Goal: Book appointment/travel/reservation

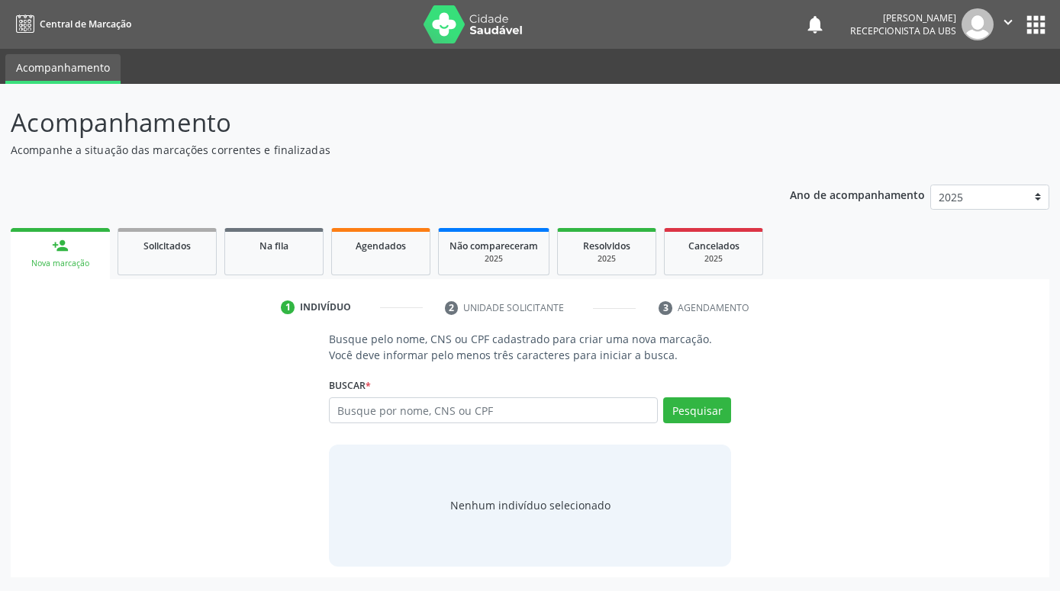
click at [392, 410] on input "text" at bounding box center [493, 411] width 329 height 26
type input "[PERSON_NAME]"
click at [714, 413] on button "Pesquisar" at bounding box center [697, 411] width 68 height 26
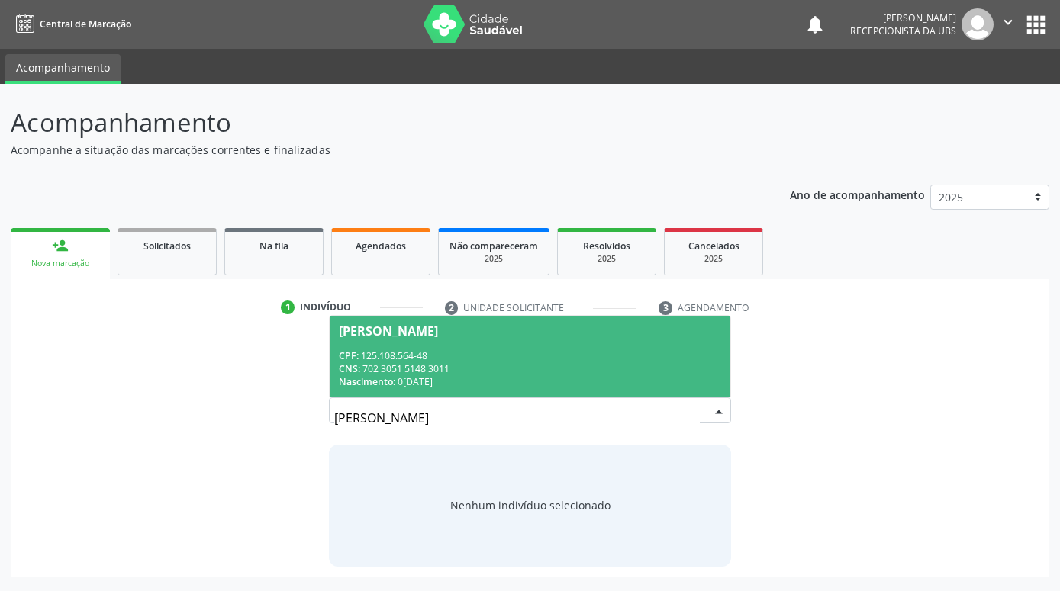
click at [623, 359] on div "CPF: 125.108.564-48" at bounding box center [530, 355] width 382 height 13
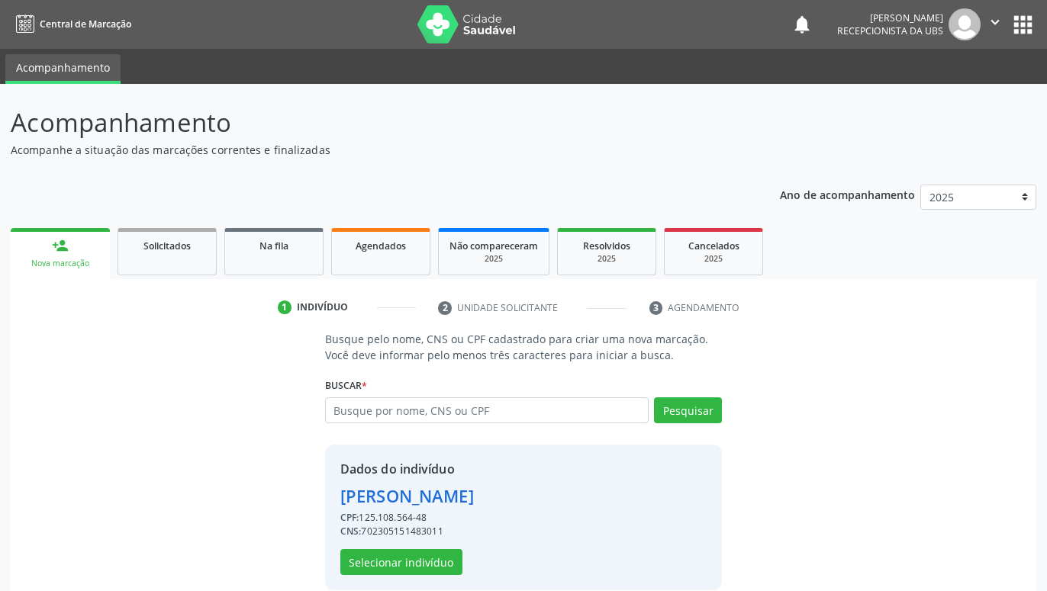
scroll to position [21, 0]
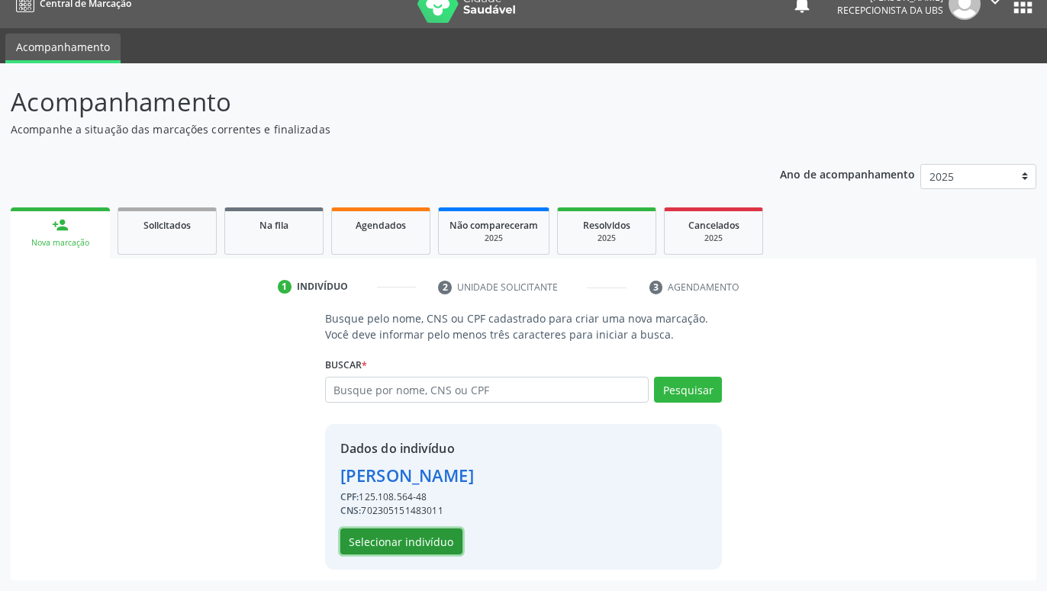
click at [433, 536] on button "Selecionar indivíduo" at bounding box center [401, 542] width 122 height 26
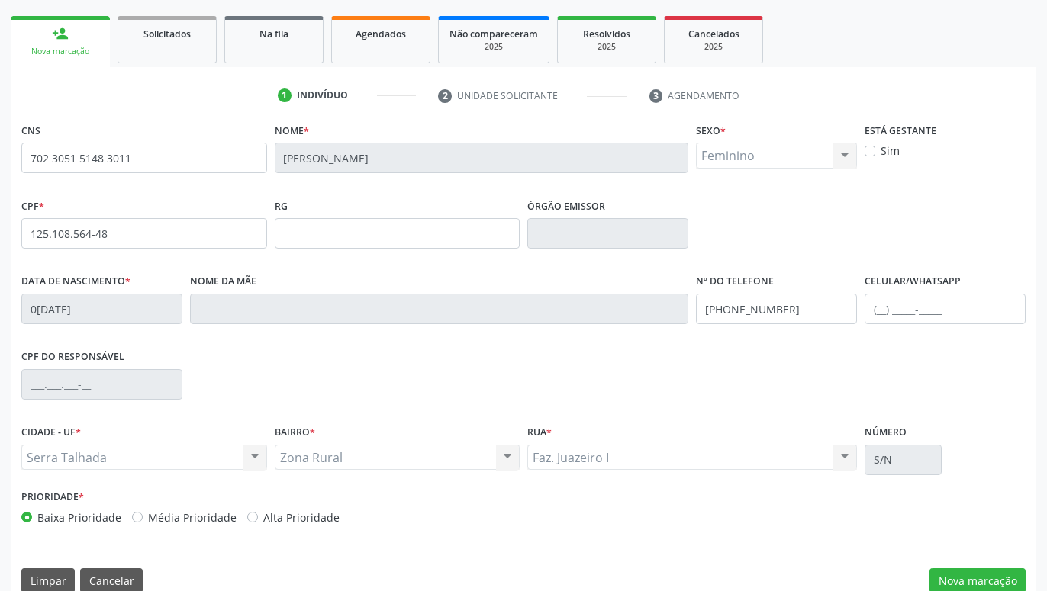
scroll to position [236, 0]
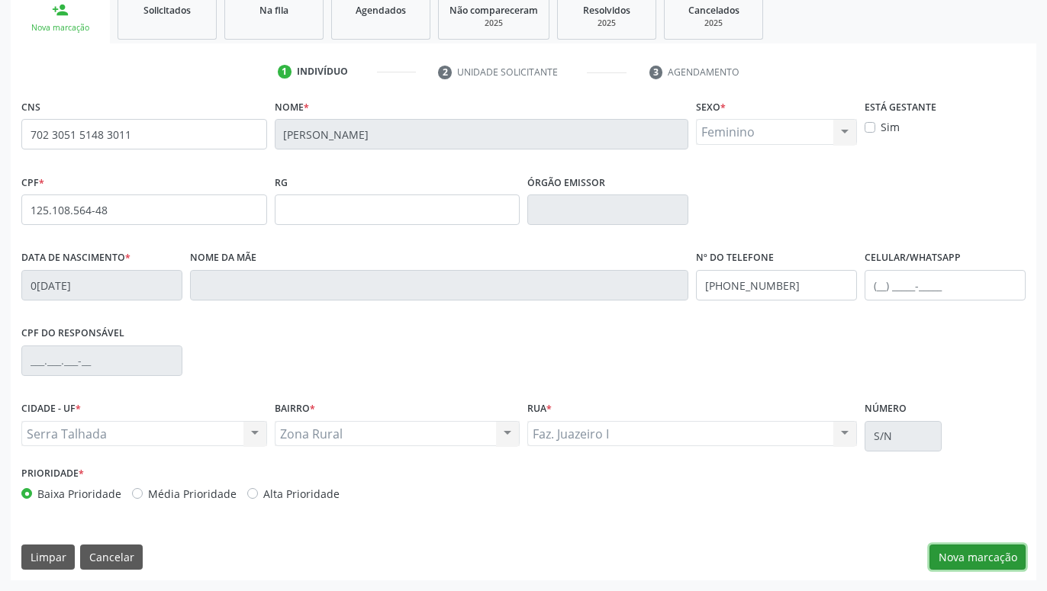
click at [999, 556] on button "Nova marcação" at bounding box center [977, 558] width 96 height 26
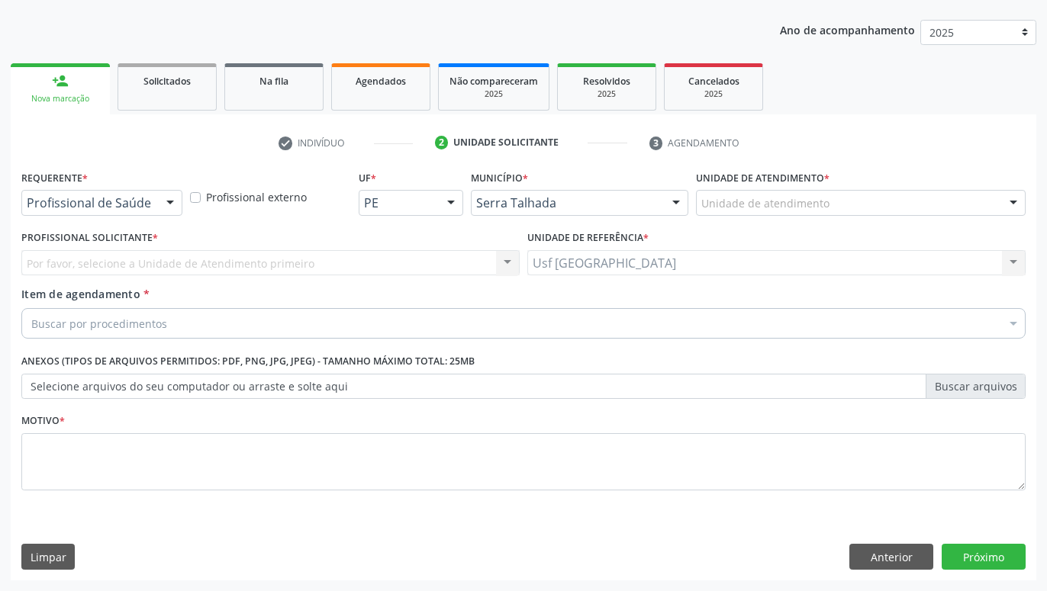
scroll to position [165, 0]
click at [172, 200] on div at bounding box center [170, 204] width 23 height 26
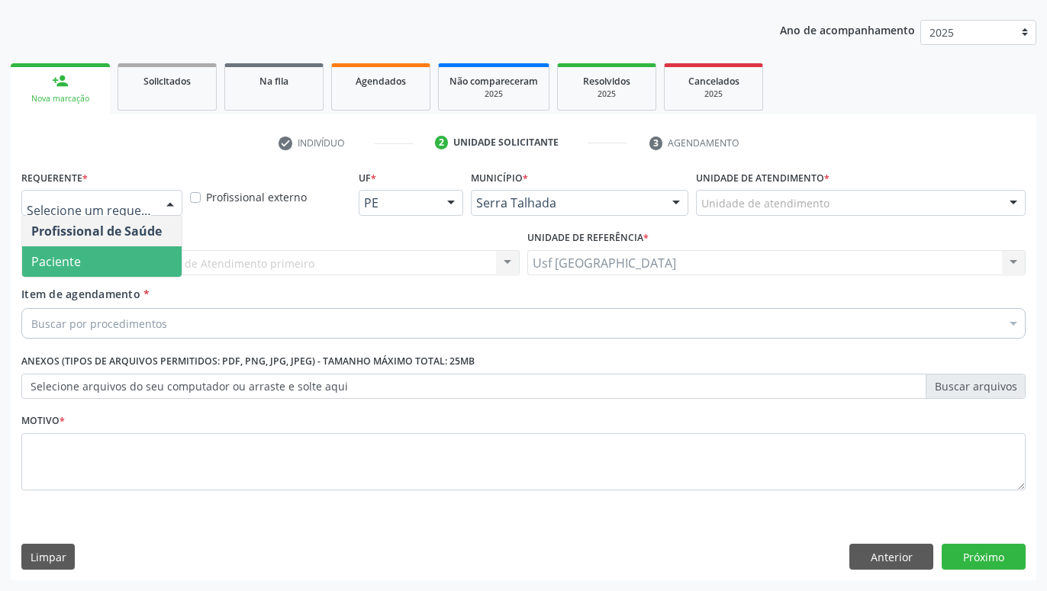
click at [104, 259] on span "Paciente" at bounding box center [101, 261] width 159 height 31
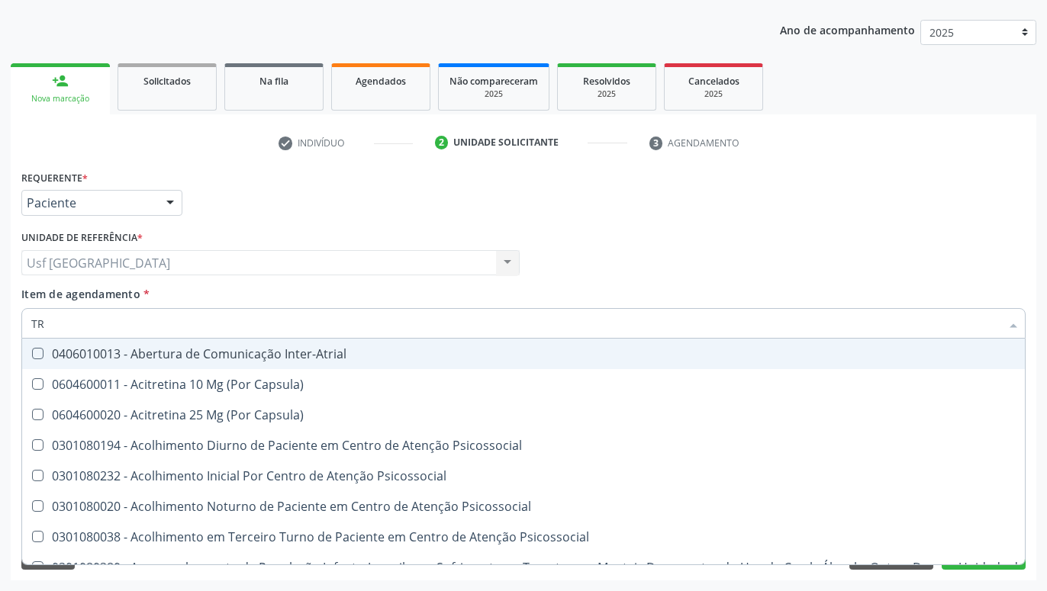
type input "T"
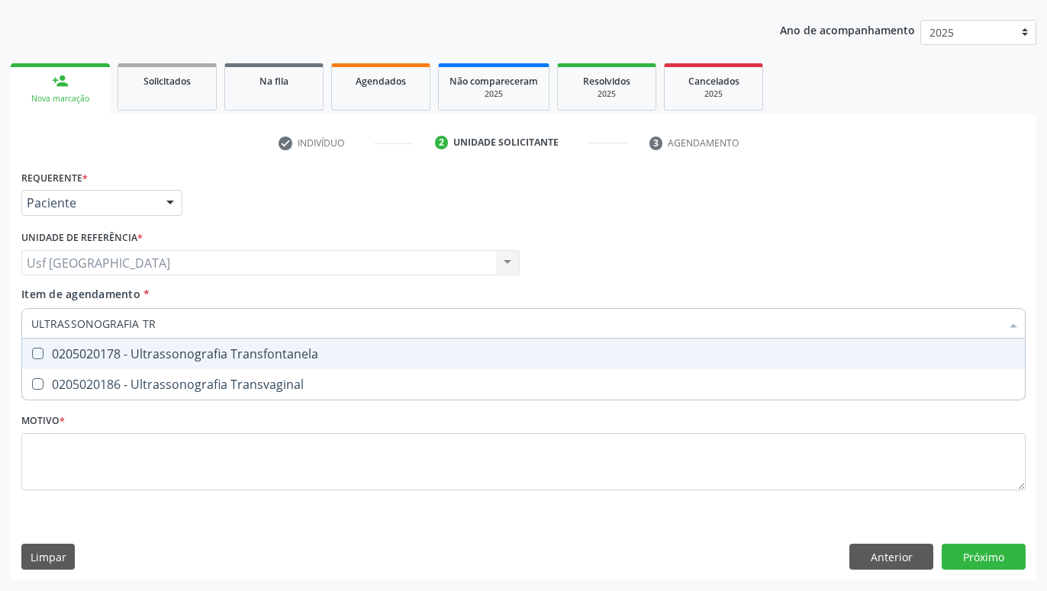
type input "ULTRASSONOGRAFIA TRA"
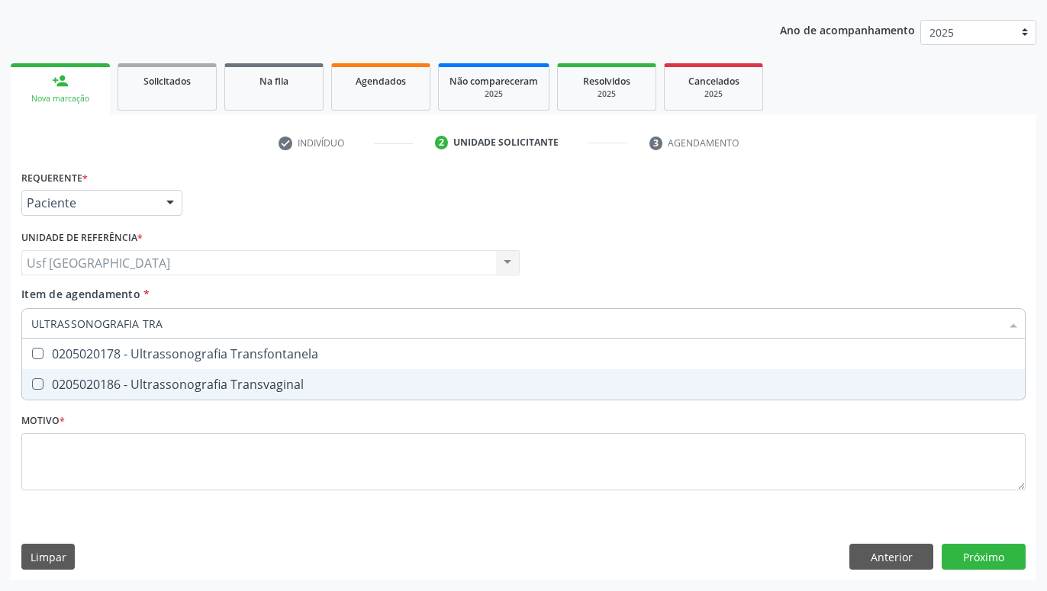
click at [108, 379] on div "0205020186 - Ultrassonografia Transvaginal" at bounding box center [523, 384] width 984 height 12
checkbox Transvaginal "true"
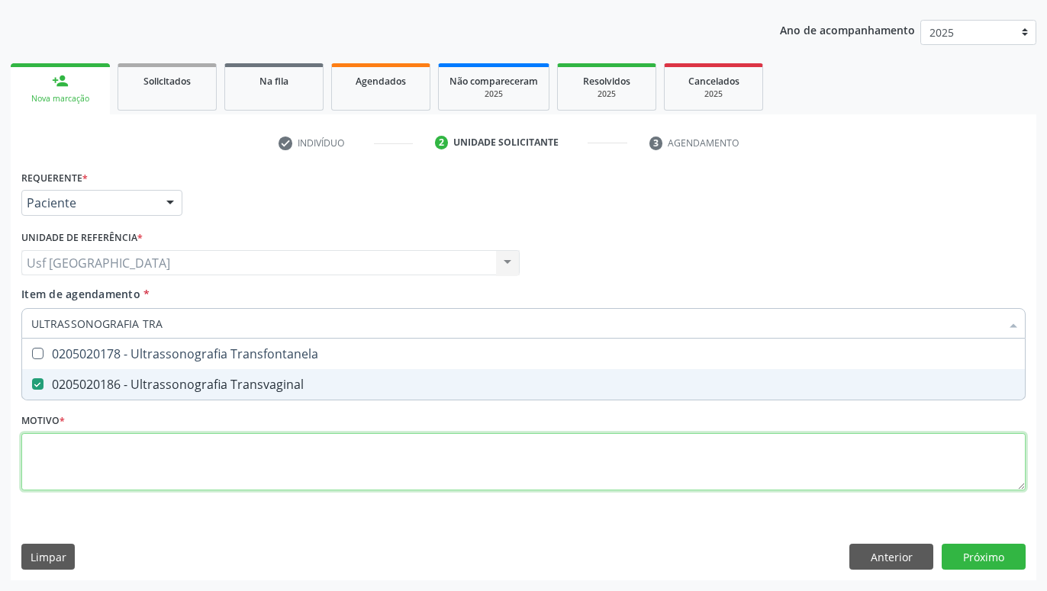
click at [130, 478] on textarea at bounding box center [523, 462] width 1004 height 58
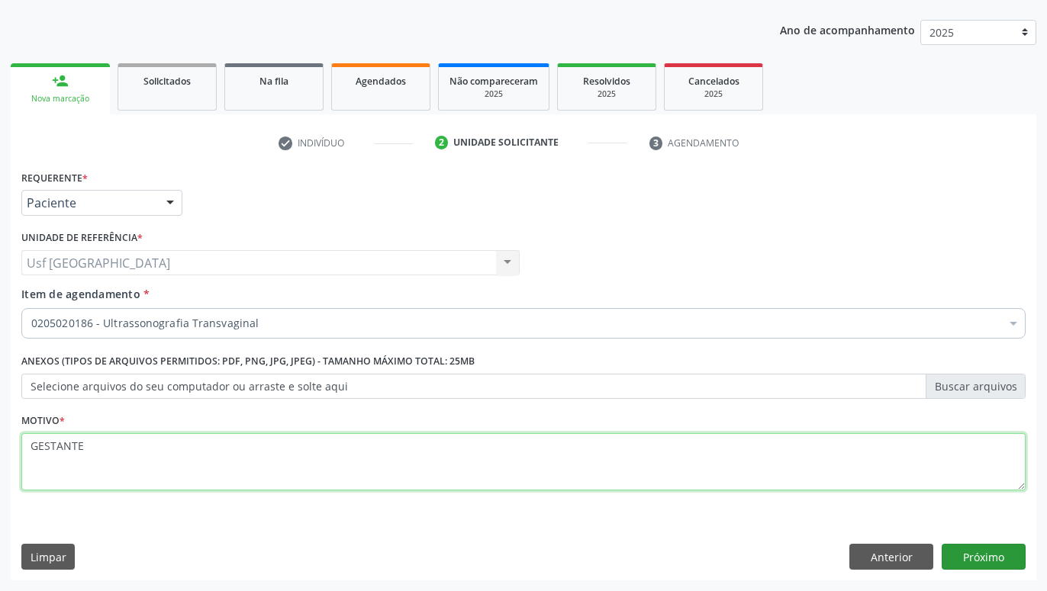
type textarea "GESTANTE"
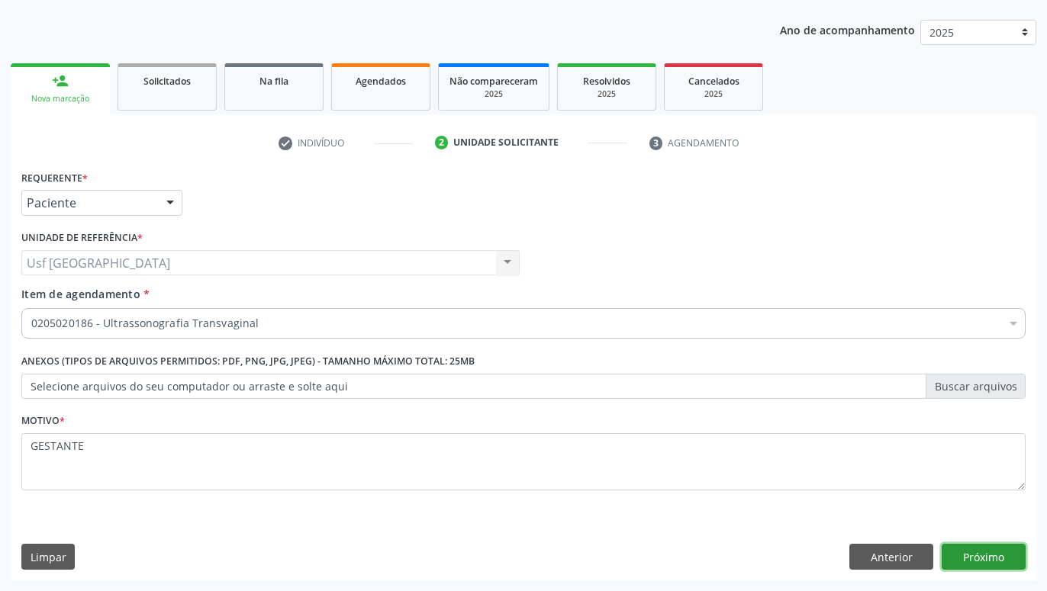
click at [978, 561] on button "Próximo" at bounding box center [984, 557] width 84 height 26
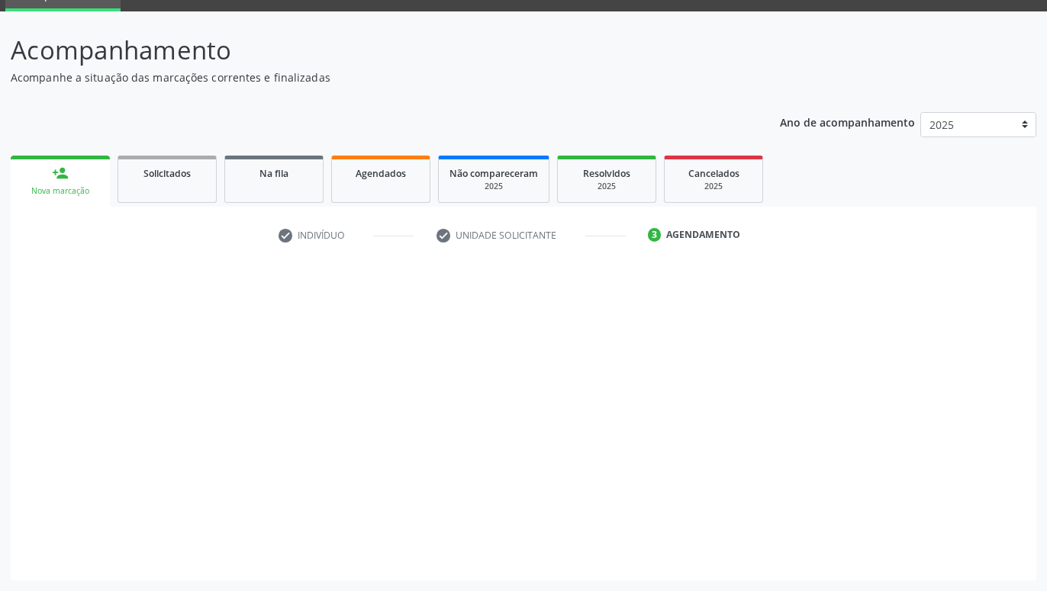
scroll to position [72, 0]
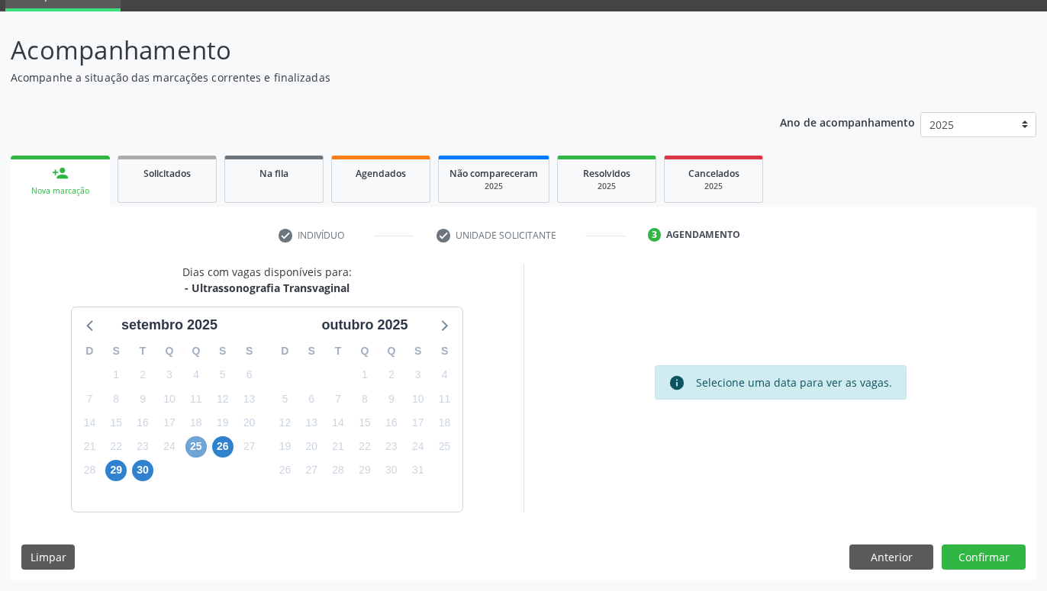
click at [197, 443] on span "25" at bounding box center [195, 446] width 21 height 21
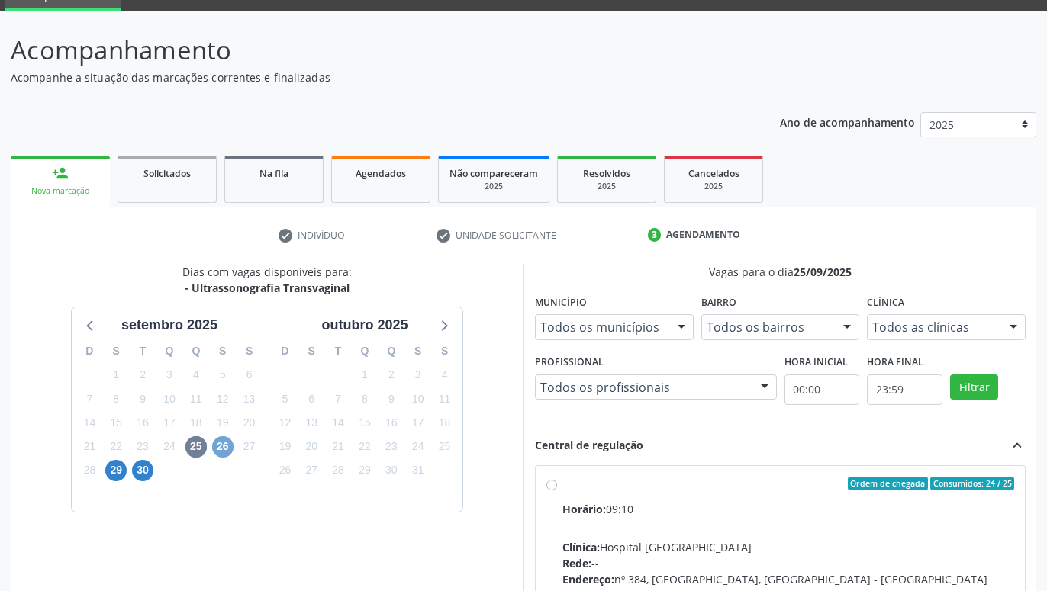
click at [220, 450] on span "26" at bounding box center [222, 446] width 21 height 21
click at [141, 467] on span "30" at bounding box center [142, 470] width 21 height 21
click at [110, 469] on span "29" at bounding box center [115, 470] width 21 height 21
click at [203, 449] on span "25" at bounding box center [195, 446] width 21 height 21
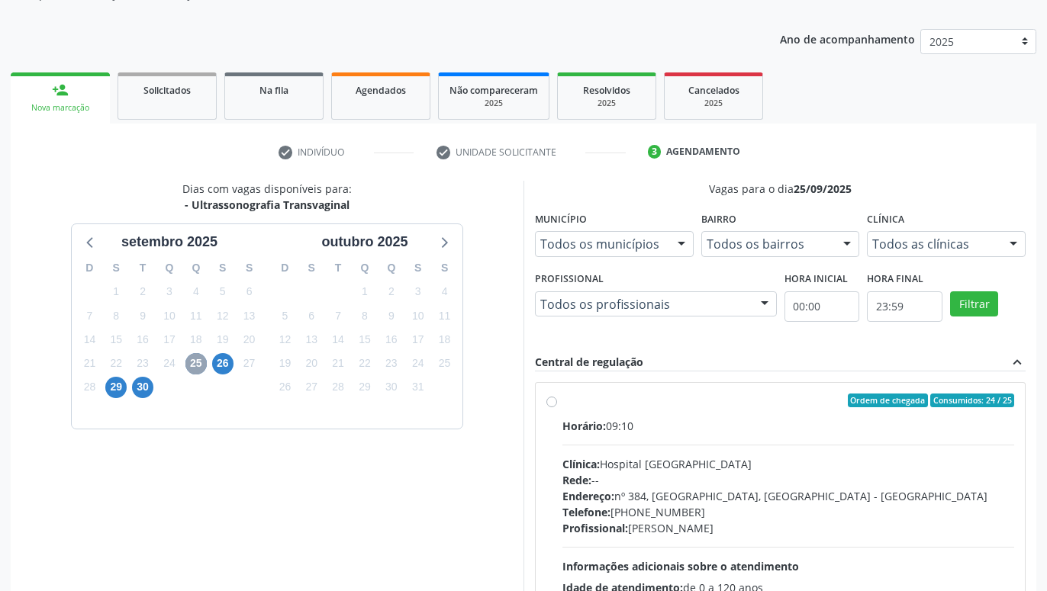
scroll to position [293, 0]
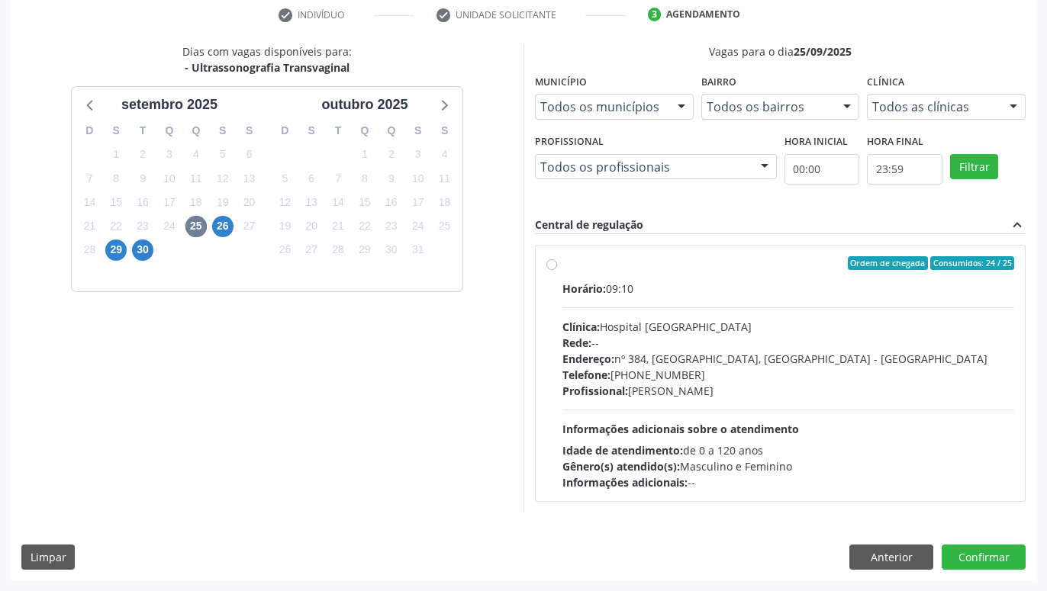
click at [562, 262] on label "Ordem de chegada Consumidos: 24 / 25 Horário: 09:10 Clínica: Hospital [GEOGRAPH…" at bounding box center [788, 373] width 452 height 234
click at [552, 262] on input "Ordem de chegada Consumidos: 24 / 25 Horário: 09:10 Clínica: Hospital [GEOGRAPH…" at bounding box center [551, 263] width 11 height 14
radio input "true"
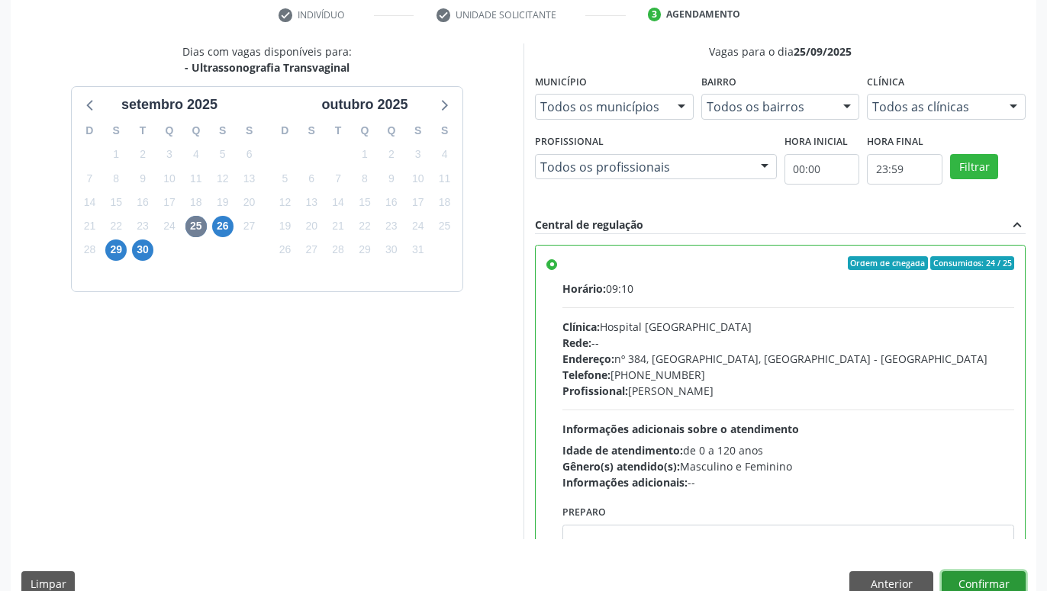
click at [997, 578] on button "Confirmar" at bounding box center [984, 585] width 84 height 26
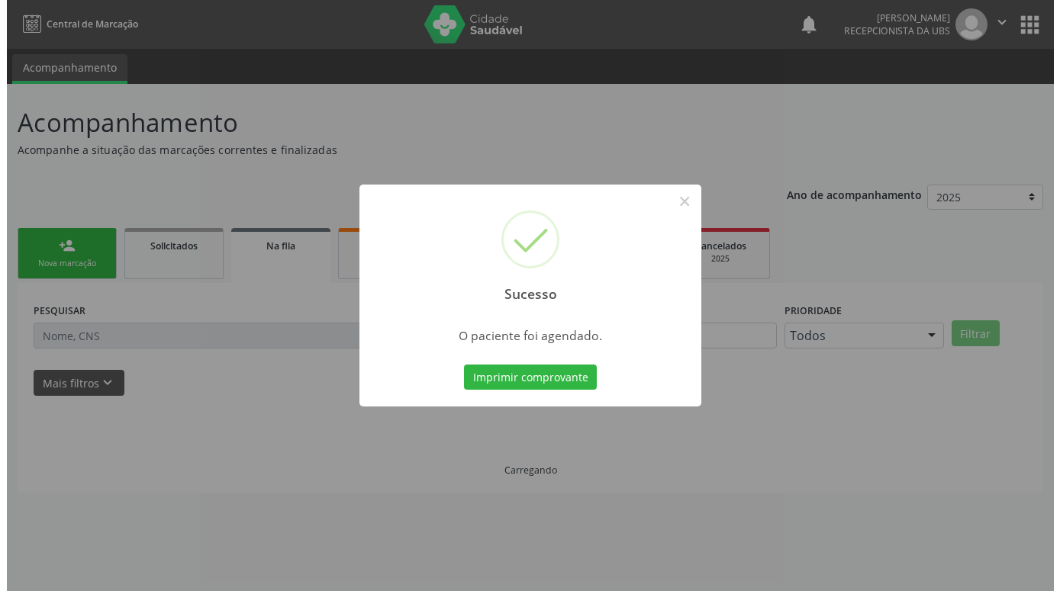
scroll to position [0, 0]
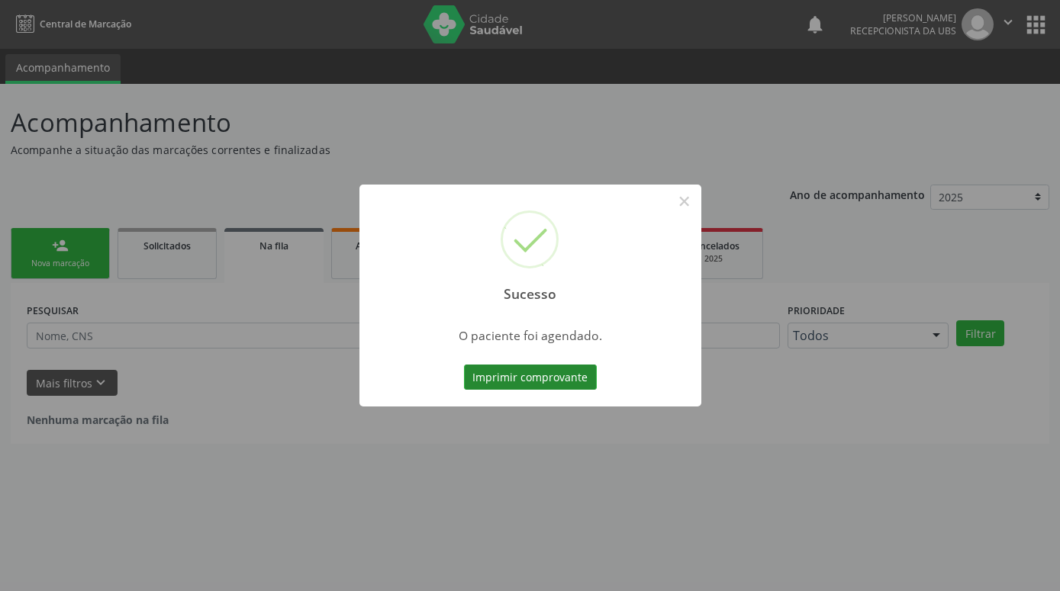
click at [570, 375] on button "Imprimir comprovante" at bounding box center [530, 378] width 133 height 26
